Goal: Go to known website: Access a specific website the user already knows

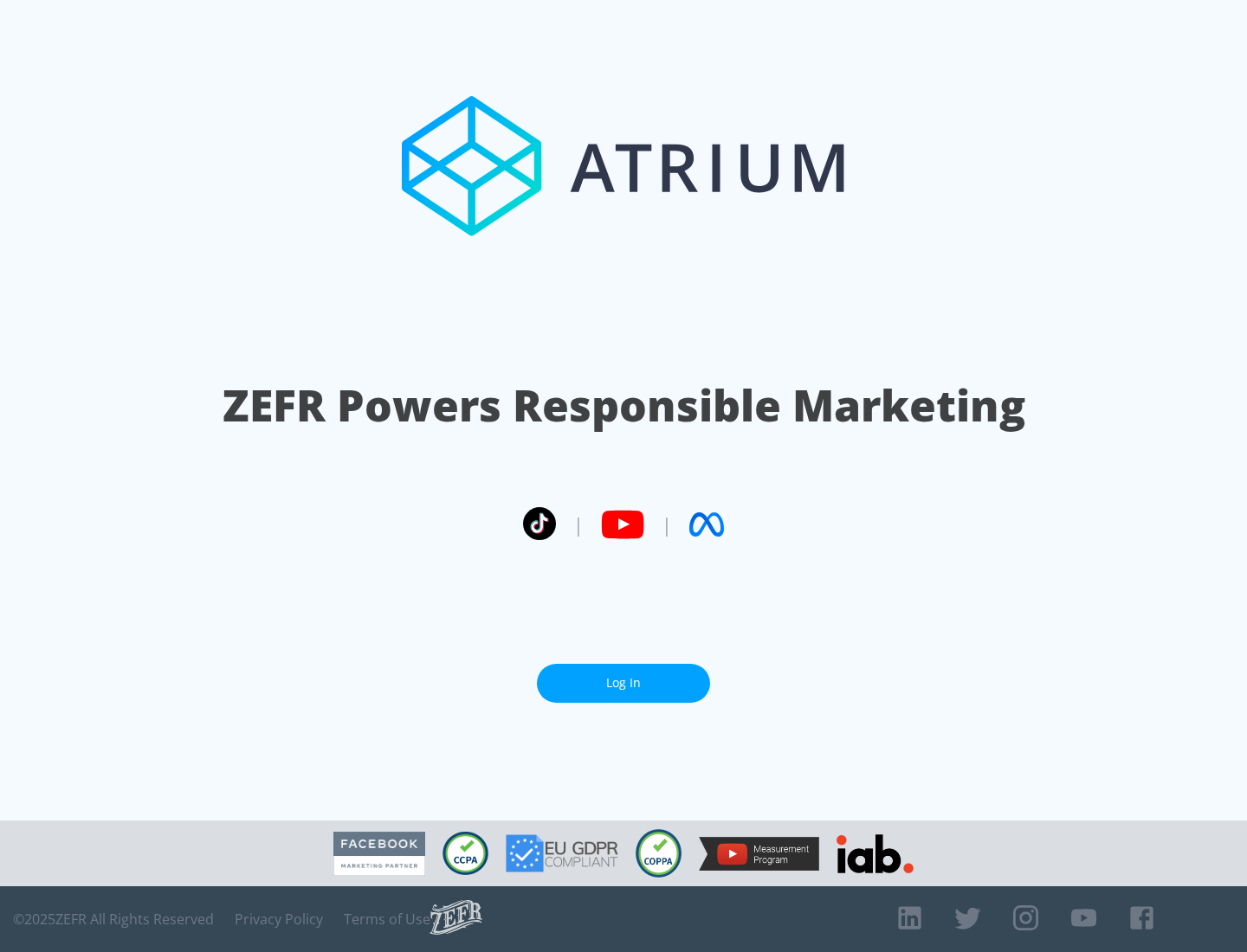
click at [624, 683] on link "Log In" at bounding box center [623, 683] width 173 height 38
